Goal: Transaction & Acquisition: Purchase product/service

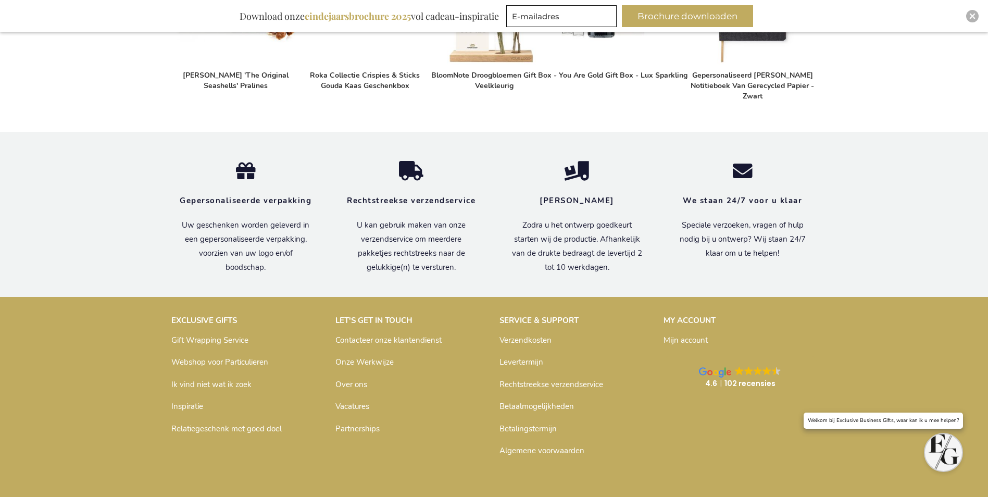
scroll to position [606, 0]
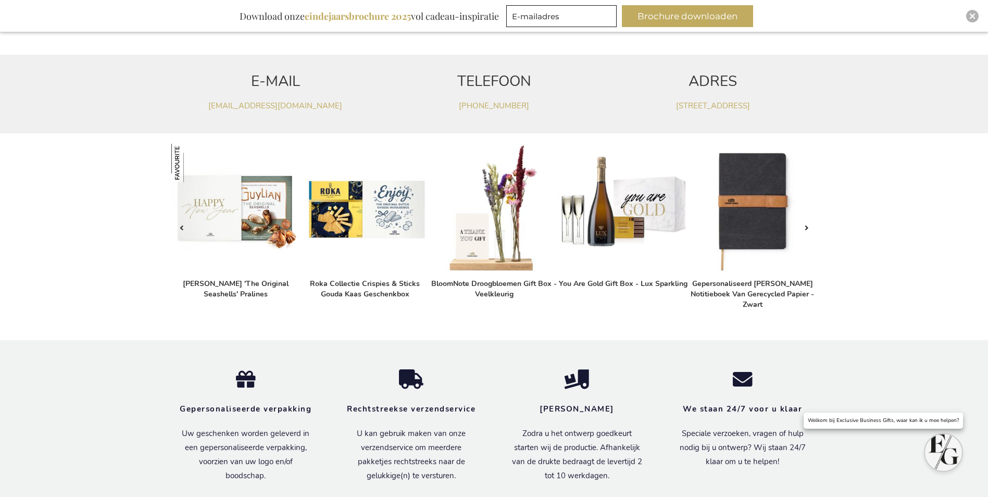
click at [644, 206] on img at bounding box center [623, 208] width 129 height 129
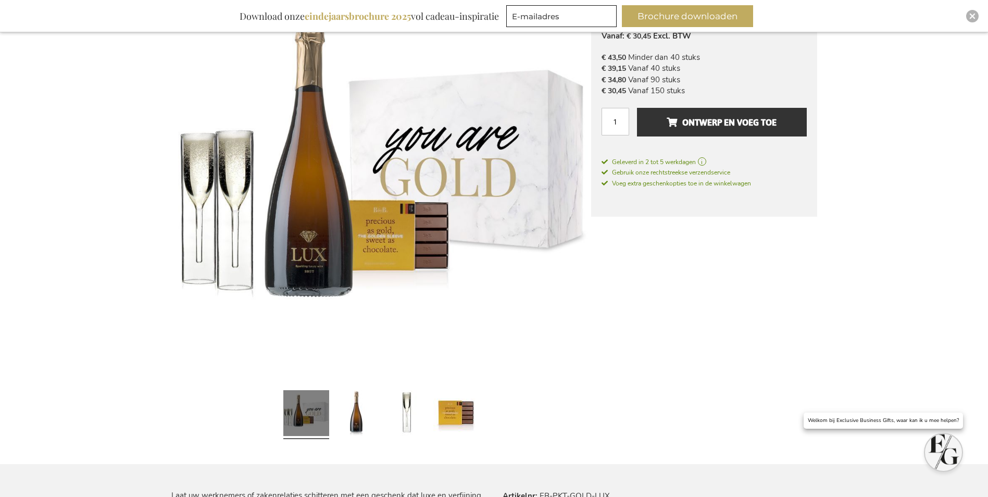
scroll to position [260, 0]
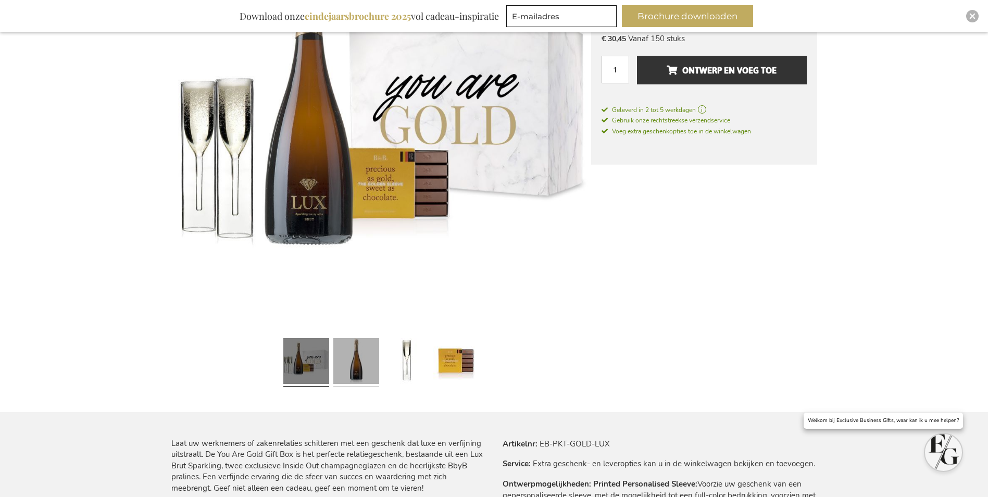
click at [359, 357] on link at bounding box center [356, 362] width 46 height 57
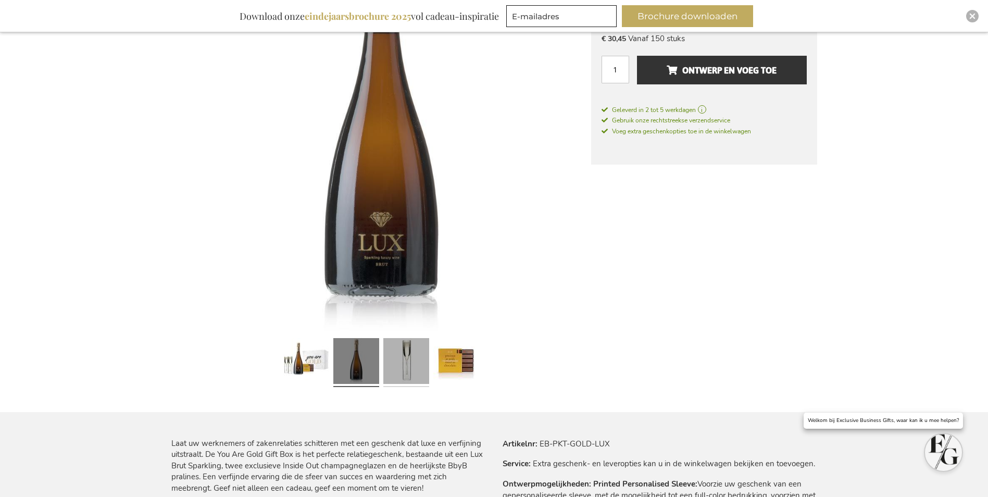
click at [416, 361] on link at bounding box center [406, 362] width 46 height 57
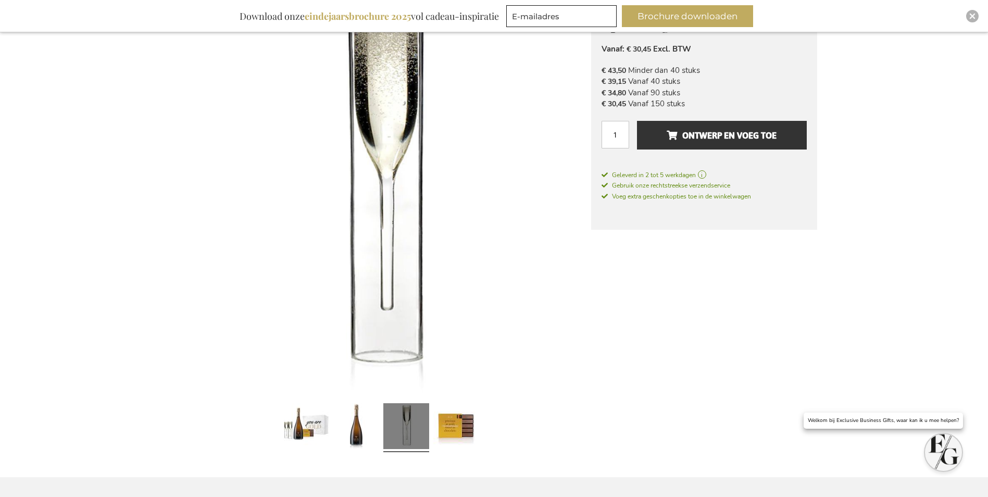
scroll to position [208, 0]
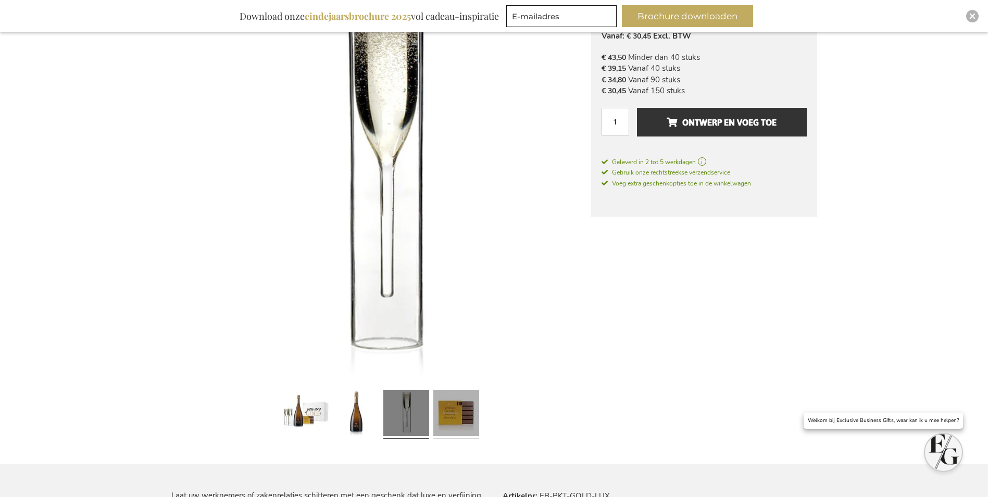
click at [451, 430] on link at bounding box center [456, 414] width 46 height 57
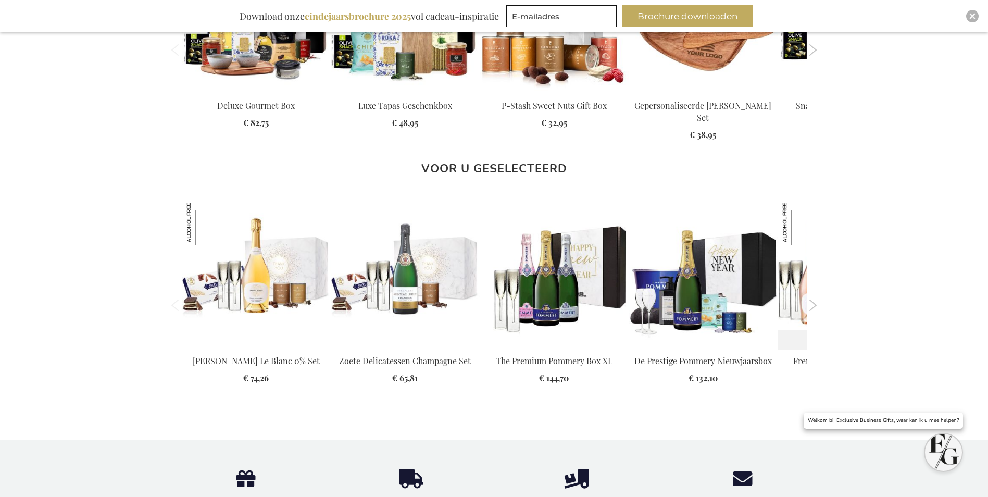
scroll to position [1041, 0]
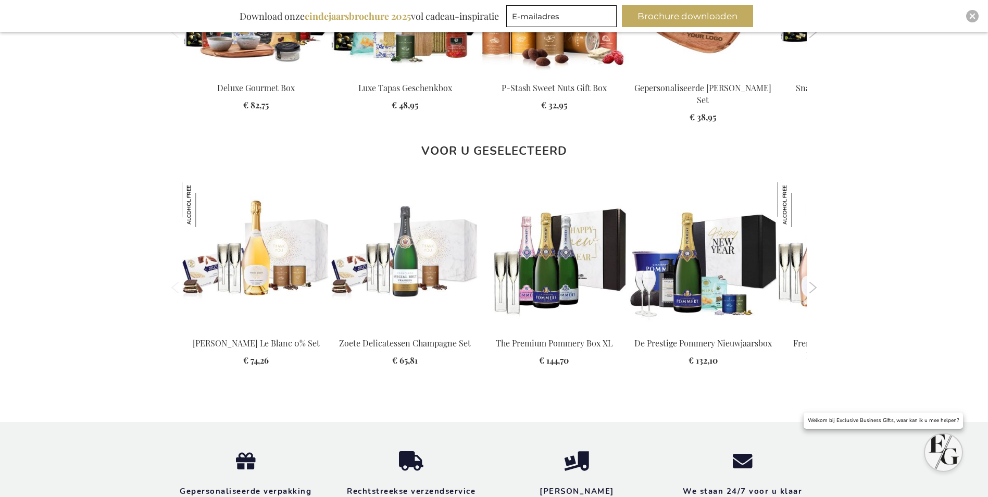
click at [814, 293] on button "Next" at bounding box center [813, 287] width 8 height 11
drag, startPoint x: 214, startPoint y: 271, endPoint x: 840, endPoint y: 265, distance: 625.9
drag, startPoint x: 339, startPoint y: 272, endPoint x: 329, endPoint y: 272, distance: 10.4
click at [329, 272] on div "[PERSON_NAME] Le Blanc 0% Set" at bounding box center [885, 287] width 1406 height 210
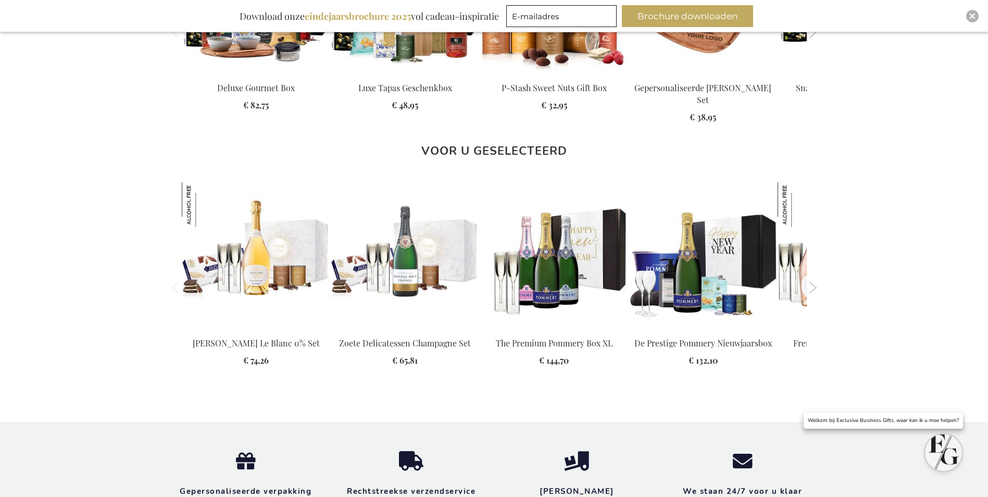
drag, startPoint x: 623, startPoint y: 273, endPoint x: 164, endPoint y: 281, distance: 459.9
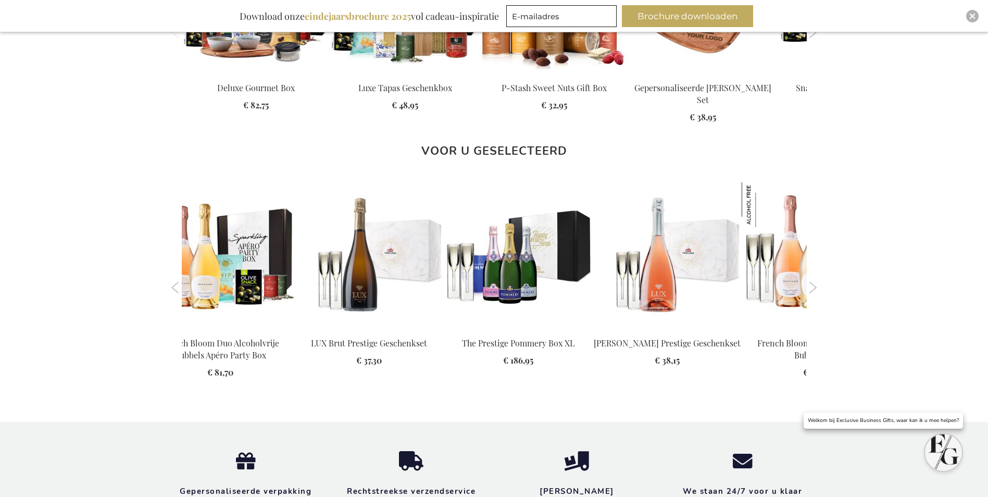
drag, startPoint x: 545, startPoint y: 281, endPoint x: 56, endPoint y: 281, distance: 488.4
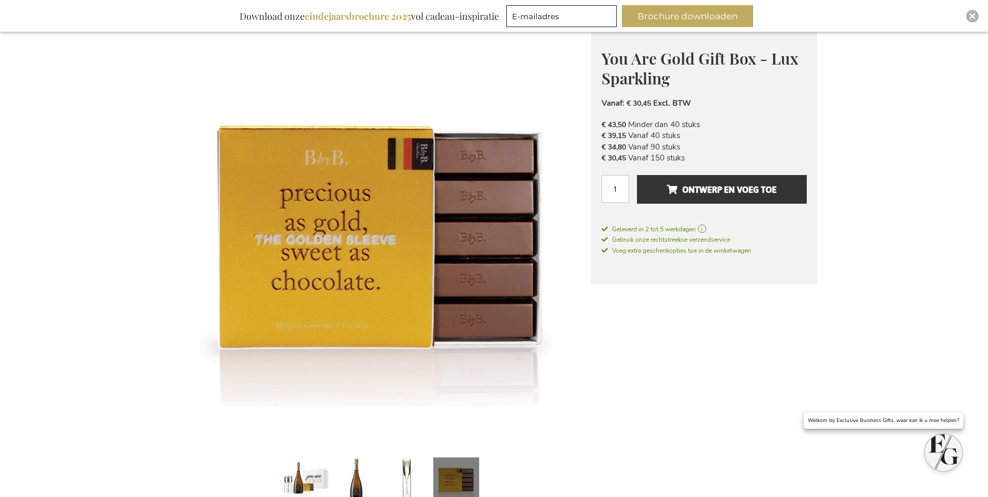
scroll to position [0, 0]
